Goal: Task Accomplishment & Management: Use online tool/utility

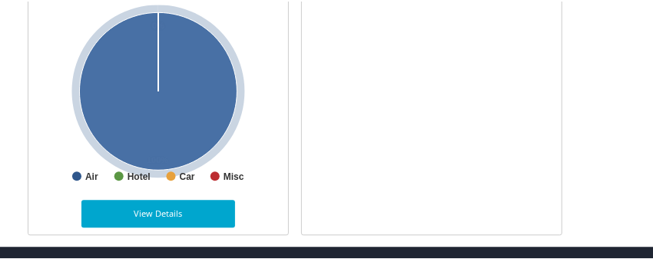
scroll to position [1407, 0]
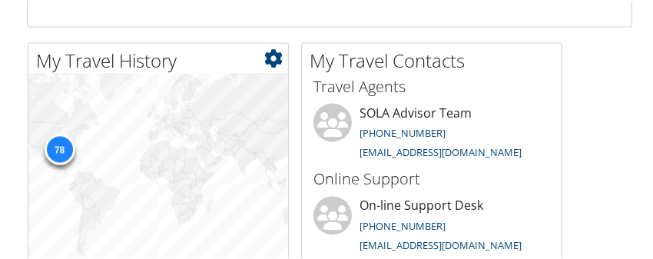
click at [185, 146] on div "78" at bounding box center [158, 182] width 260 height 221
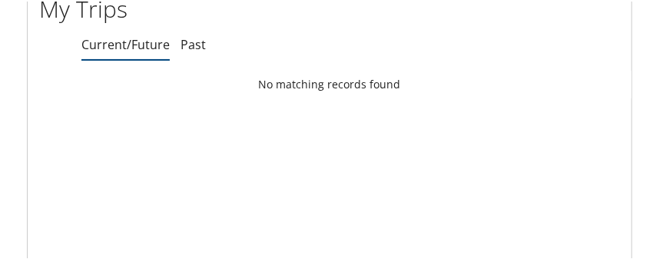
scroll to position [0, 0]
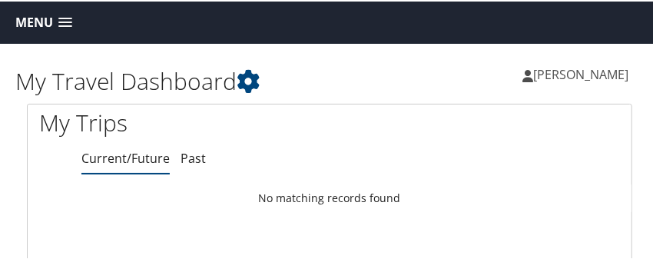
click at [113, 158] on link "Current/Future" at bounding box center [125, 156] width 88 height 17
click at [111, 155] on link "Current/Future" at bounding box center [125, 156] width 88 height 17
click at [112, 154] on link "Current/Future" at bounding box center [125, 156] width 88 height 17
click at [67, 16] on span at bounding box center [65, 21] width 14 height 11
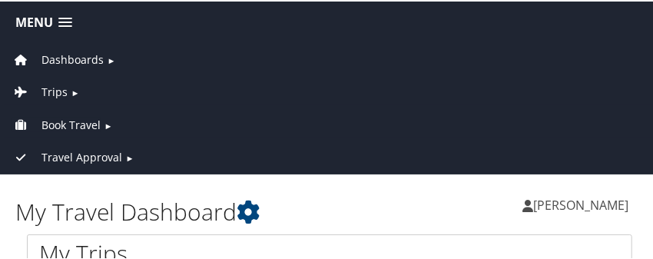
click at [85, 126] on span "Book Travel" at bounding box center [71, 123] width 59 height 17
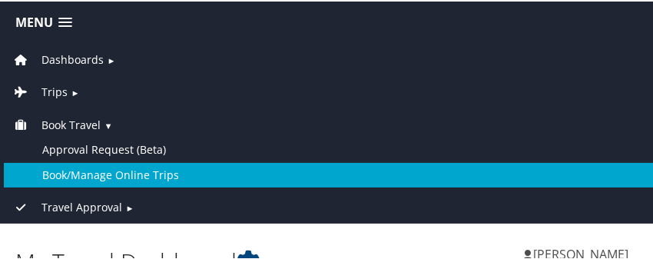
click at [122, 182] on link "Book/Manage Online Trips" at bounding box center [330, 173] width 652 height 25
